Goal: Task Accomplishment & Management: Manage account settings

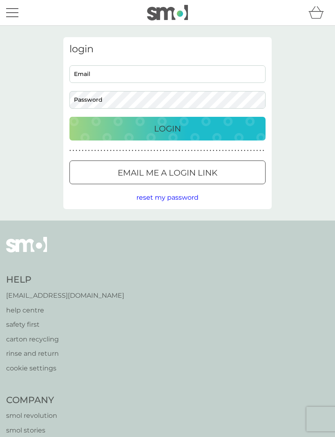
click at [159, 72] on input "Email" at bounding box center [167, 74] width 196 height 18
type input "[EMAIL_ADDRESS][DOMAIN_NAME]"
click at [167, 128] on button "Login" at bounding box center [167, 129] width 196 height 24
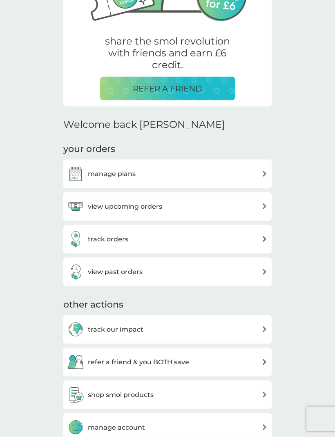
scroll to position [134, 0]
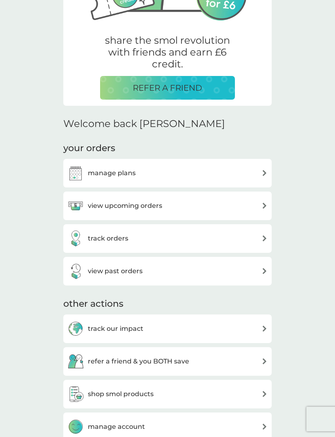
click at [259, 175] on div "manage plans" at bounding box center [167, 173] width 200 height 16
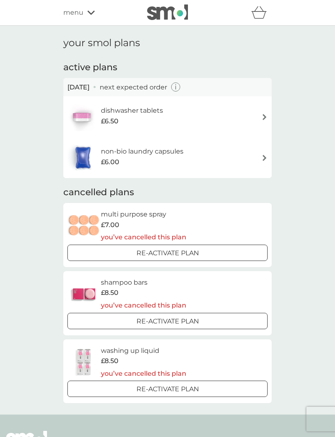
click at [112, 116] on span "£6.50" at bounding box center [110, 121] width 18 height 11
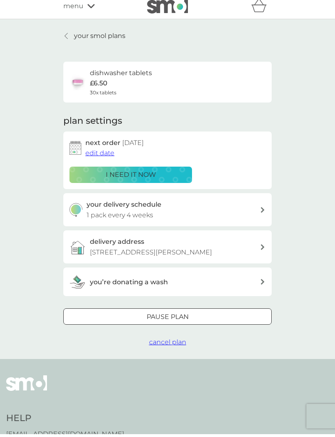
scroll to position [7, 0]
click at [71, 35] on link "your smol plans" at bounding box center [94, 36] width 62 height 11
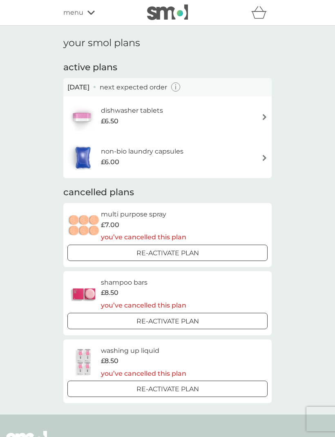
click at [105, 153] on h6 "non-bio laundry capsules" at bounding box center [142, 151] width 82 height 11
